Goal: Task Accomplishment & Management: Manage account settings

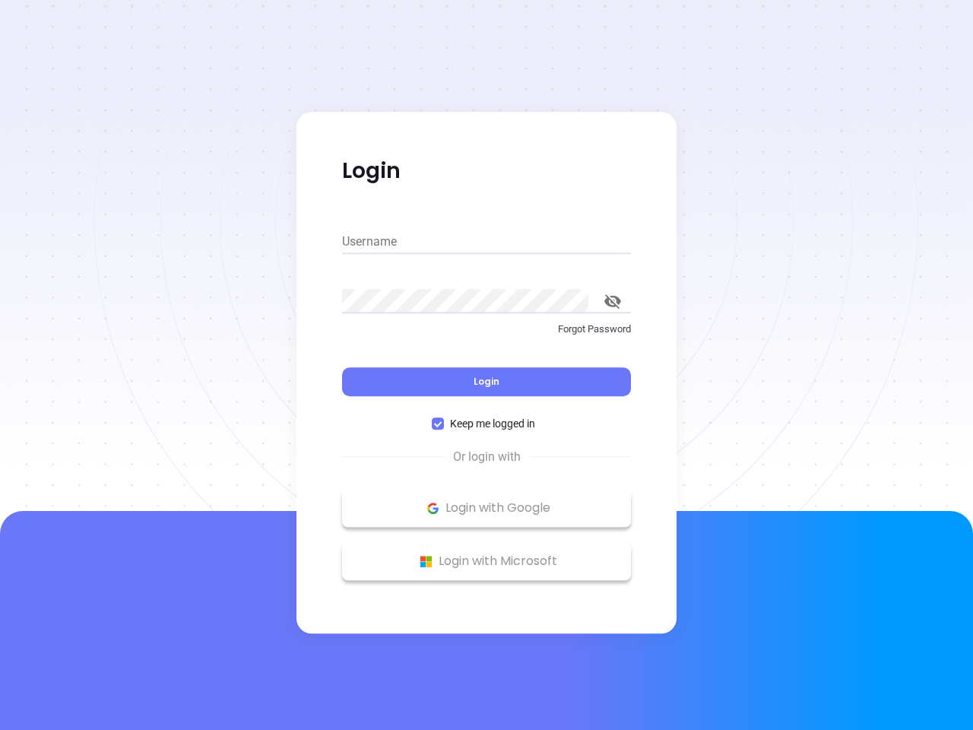
click at [487, 365] on div "Login" at bounding box center [486, 372] width 289 height 47
click at [487, 242] on input "Username" at bounding box center [486, 242] width 289 height 24
click at [613, 301] on icon "toggle password visibility" at bounding box center [612, 301] width 17 height 14
click at [487, 382] on span "Login" at bounding box center [487, 381] width 26 height 13
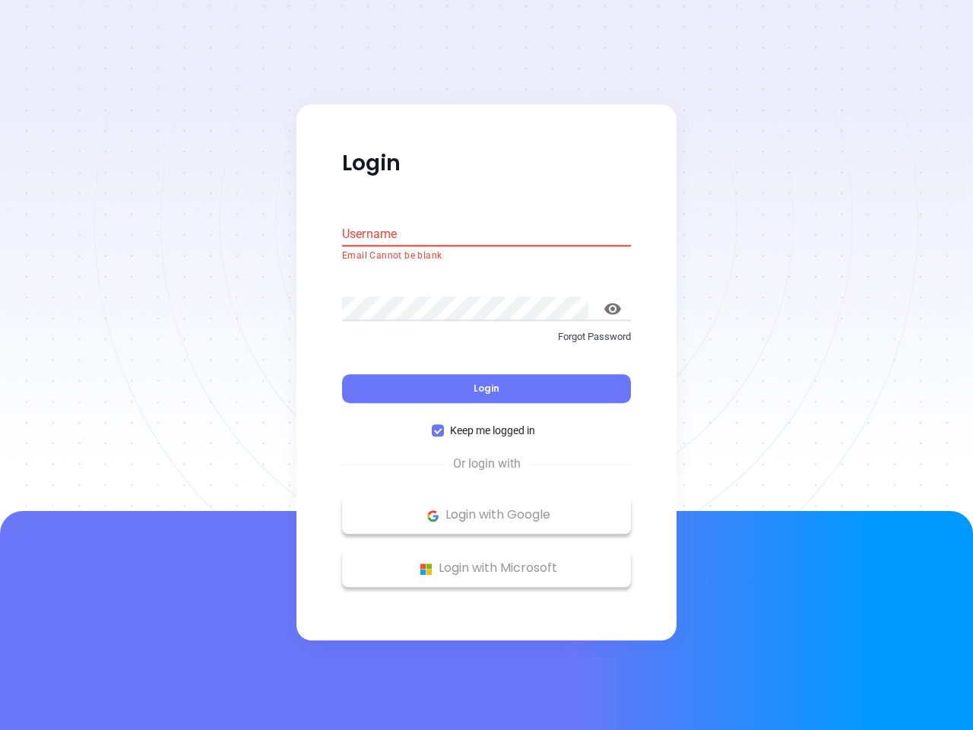
click at [487, 423] on span "Keep me logged in" at bounding box center [492, 431] width 97 height 17
click at [444, 425] on input "Keep me logged in" at bounding box center [438, 431] width 12 height 12
checkbox input "false"
click at [487, 508] on p "Login with Google" at bounding box center [487, 515] width 274 height 23
click at [487, 561] on p "Login with Microsoft" at bounding box center [487, 568] width 274 height 23
